Goal: Check status: Check status

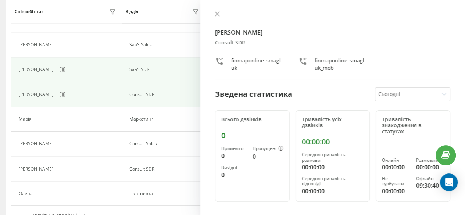
scroll to position [545, 0]
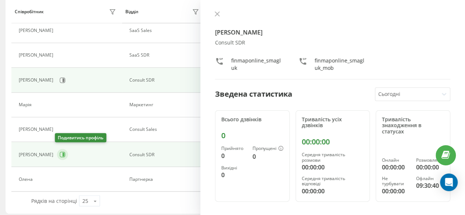
click at [63, 153] on icon at bounding box center [64, 155] width 2 height 4
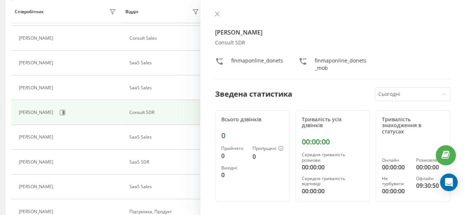
scroll to position [140, 0]
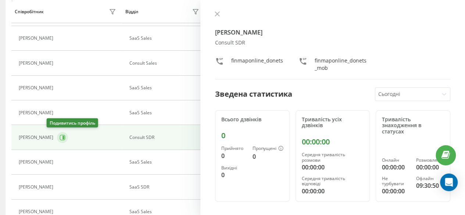
click at [60, 136] on icon at bounding box center [63, 138] width 6 height 6
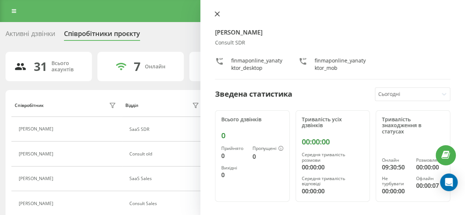
click at [220, 12] on button at bounding box center [218, 14] width 10 height 7
